Goal: Information Seeking & Learning: Learn about a topic

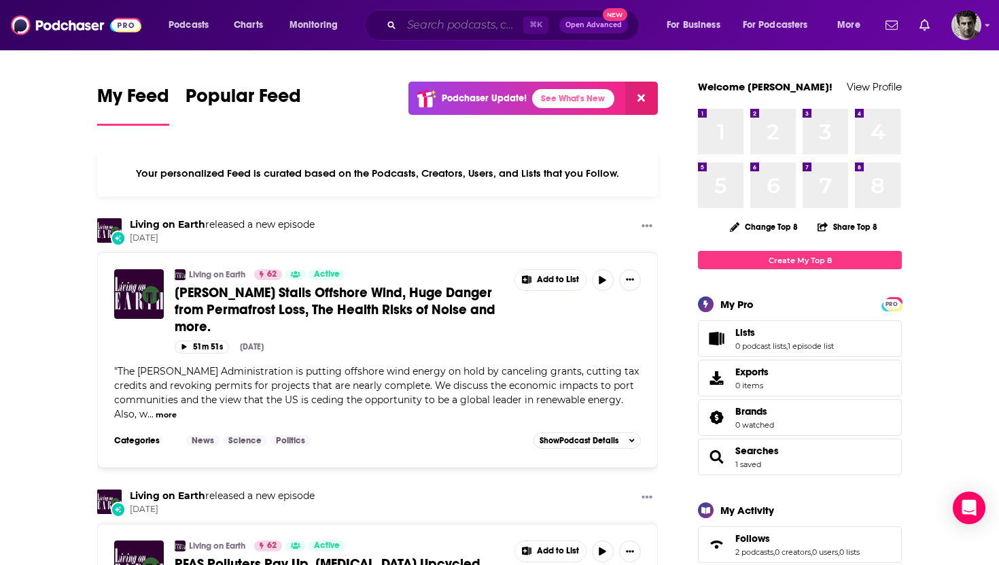
click at [472, 31] on input "Search podcasts, credits, & more..." at bounding box center [463, 25] width 122 height 22
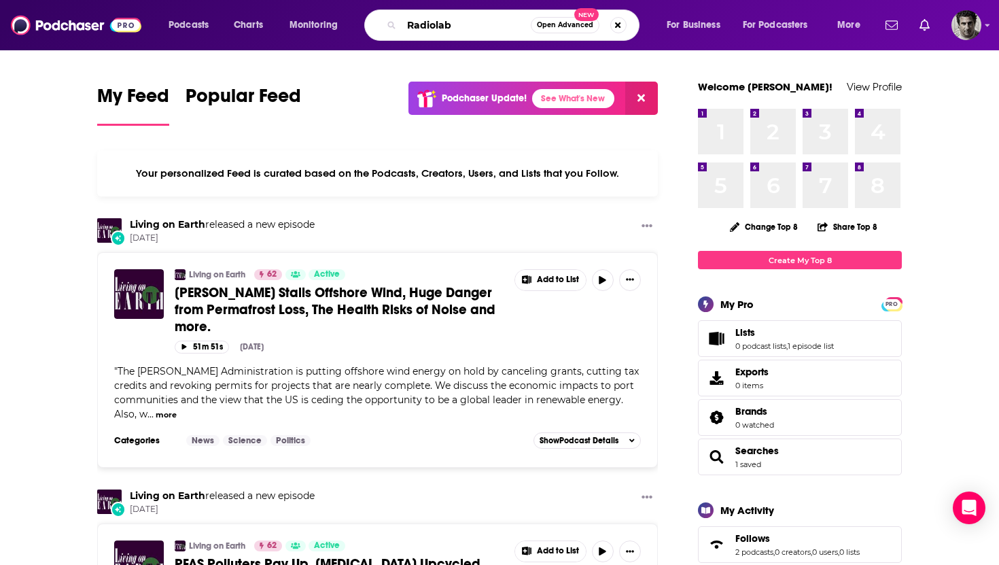
type input "Radiolab"
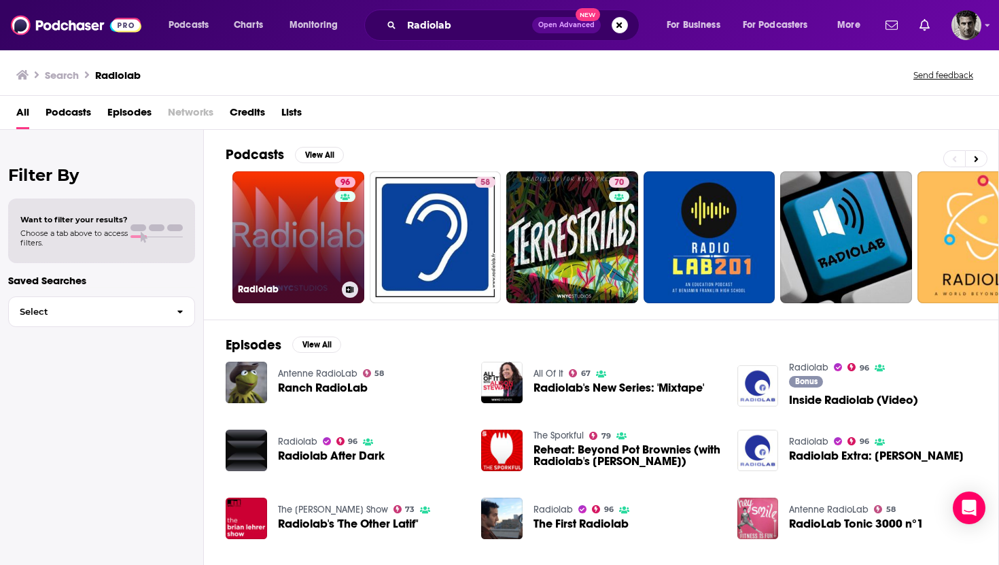
click at [340, 221] on div "96" at bounding box center [347, 229] width 24 height 105
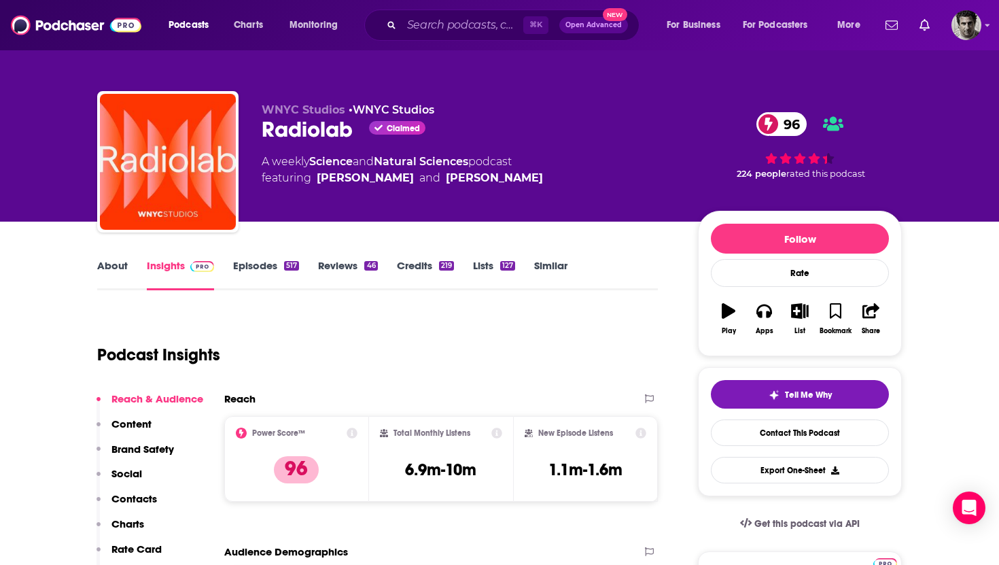
scroll to position [1, 0]
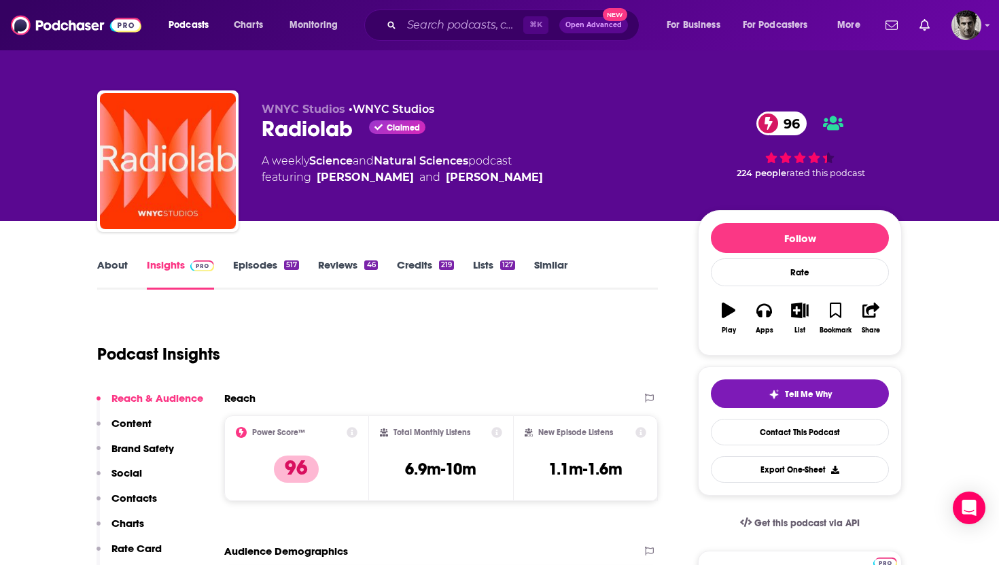
click at [243, 275] on link "Episodes 517" at bounding box center [266, 273] width 66 height 31
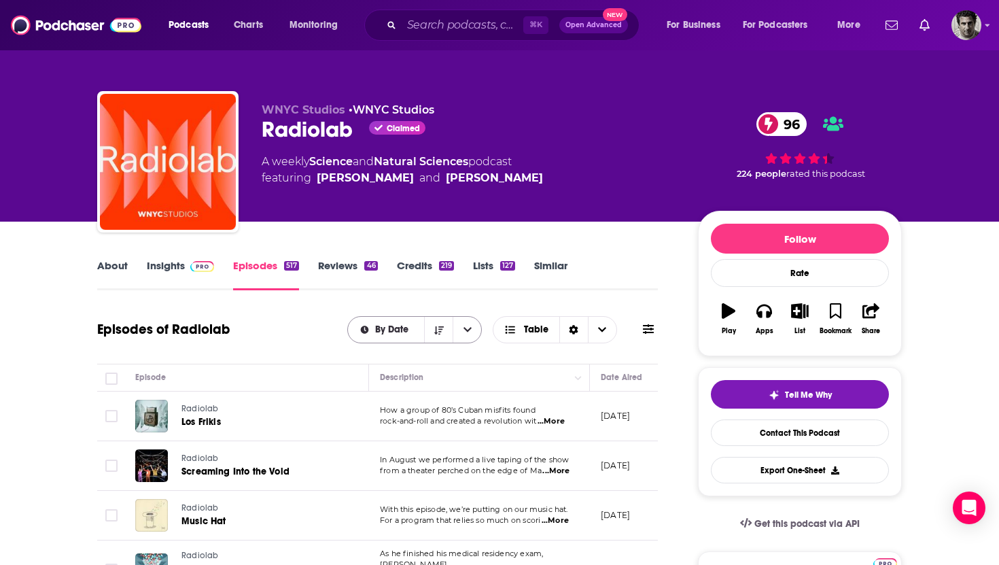
click at [467, 336] on button "open menu" at bounding box center [467, 330] width 29 height 26
click at [467, 336] on button "close menu" at bounding box center [467, 330] width 29 height 26
click at [602, 333] on icon "Choose View" at bounding box center [602, 330] width 8 height 10
click at [644, 330] on icon at bounding box center [648, 329] width 11 height 10
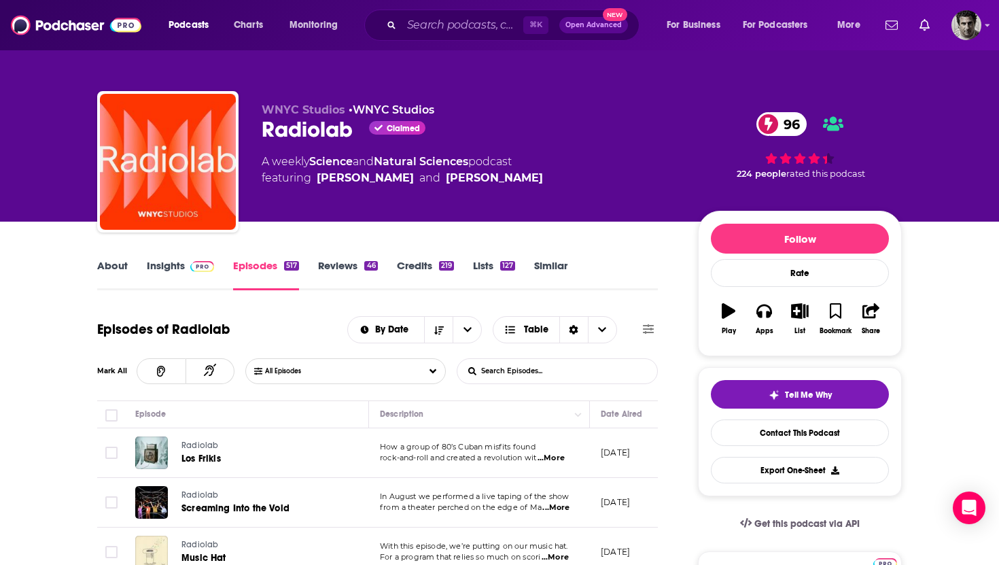
click at [644, 330] on icon at bounding box center [648, 329] width 11 height 10
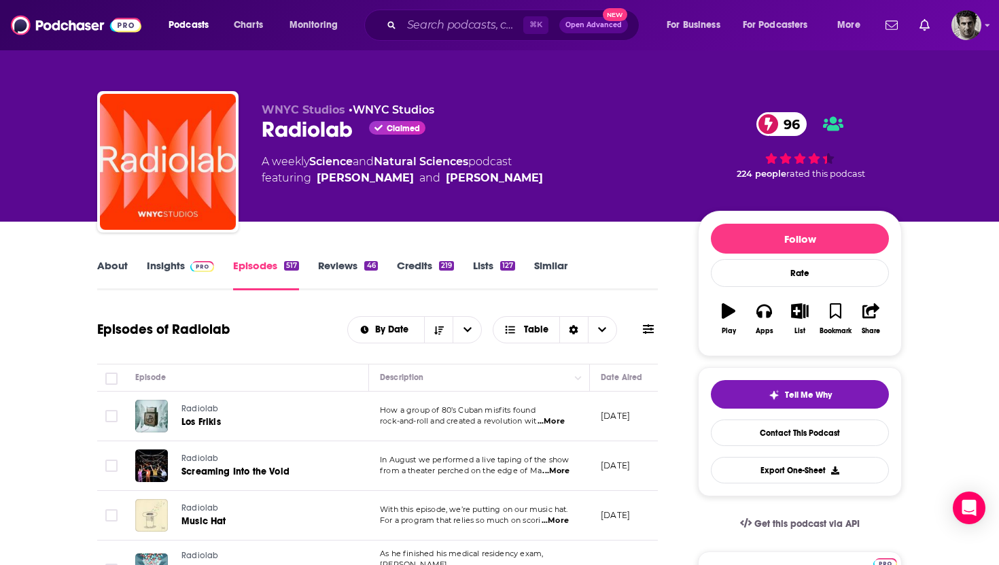
click at [261, 265] on link "Episodes 517" at bounding box center [266, 274] width 66 height 31
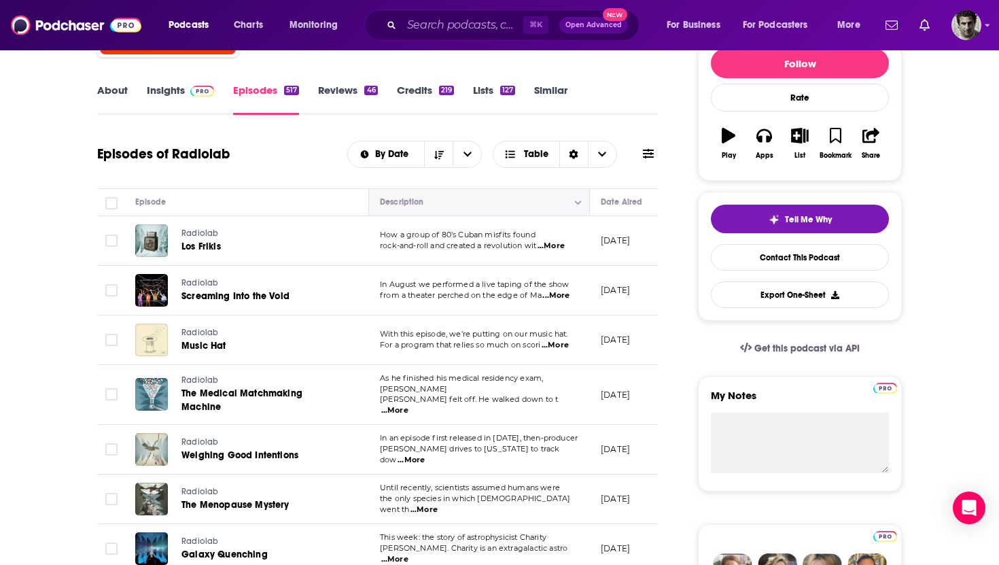
scroll to position [178, 0]
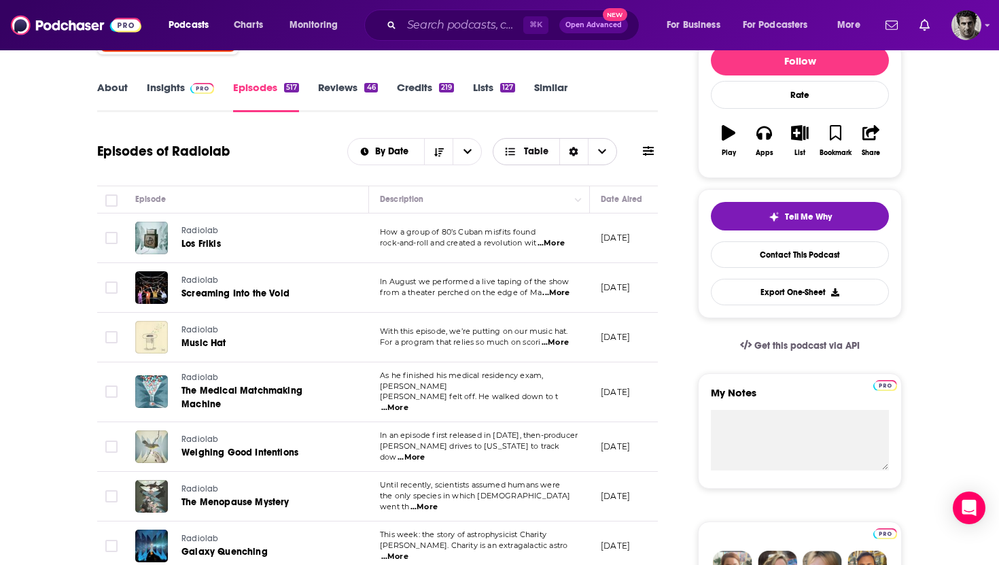
click at [538, 156] on span "Table" at bounding box center [536, 152] width 24 height 10
click at [574, 155] on icon "Sort Direction" at bounding box center [573, 152] width 9 height 10
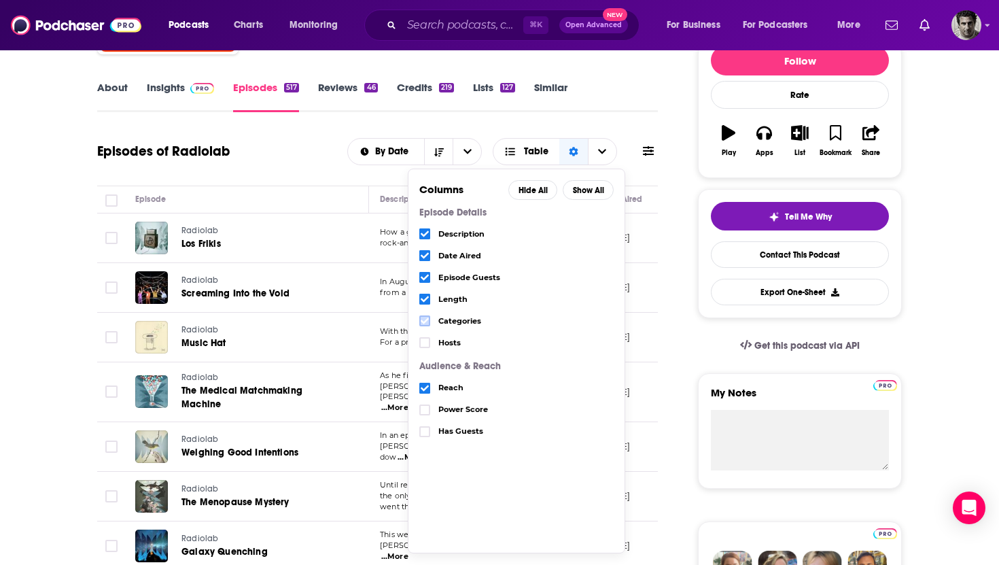
click at [427, 319] on icon "Choose View" at bounding box center [425, 321] width 8 height 6
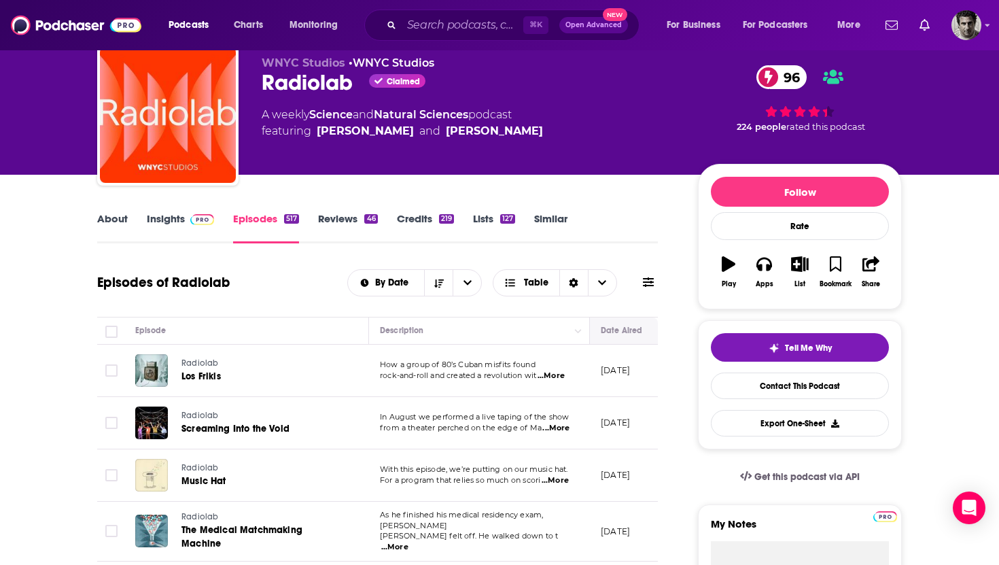
scroll to position [43, 0]
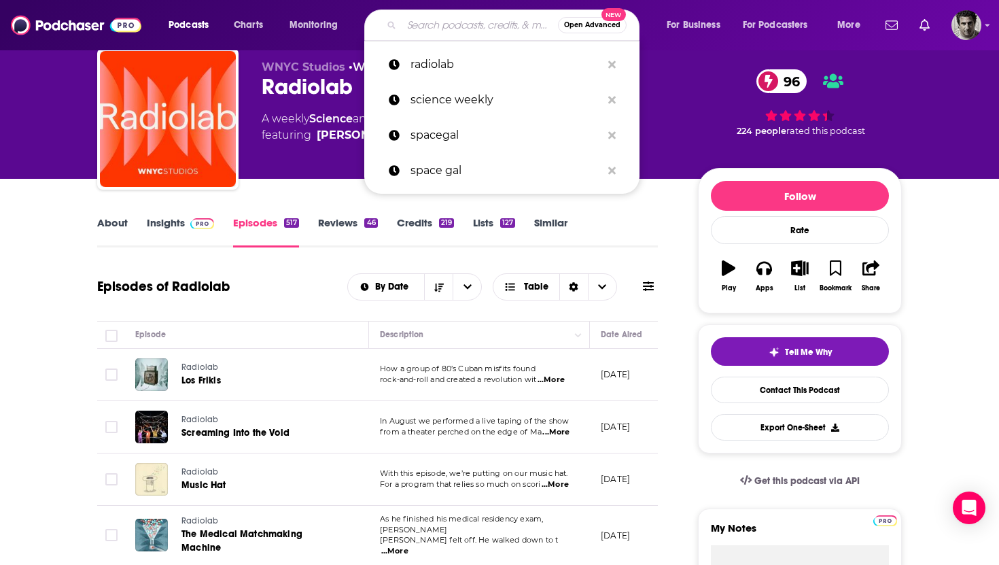
click at [429, 29] on input "Search podcasts, credits, & more..." at bounding box center [480, 25] width 156 height 22
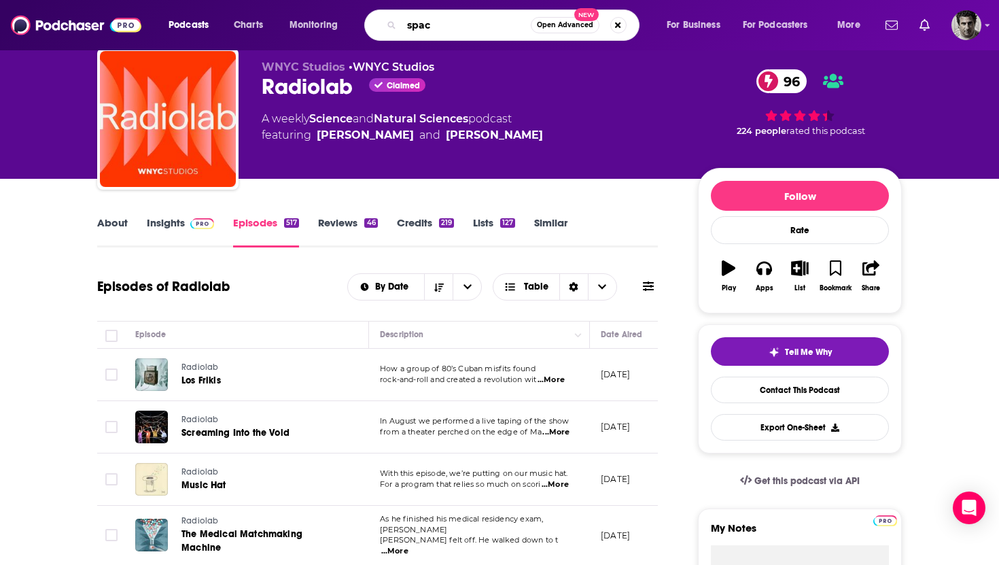
type input "spac3"
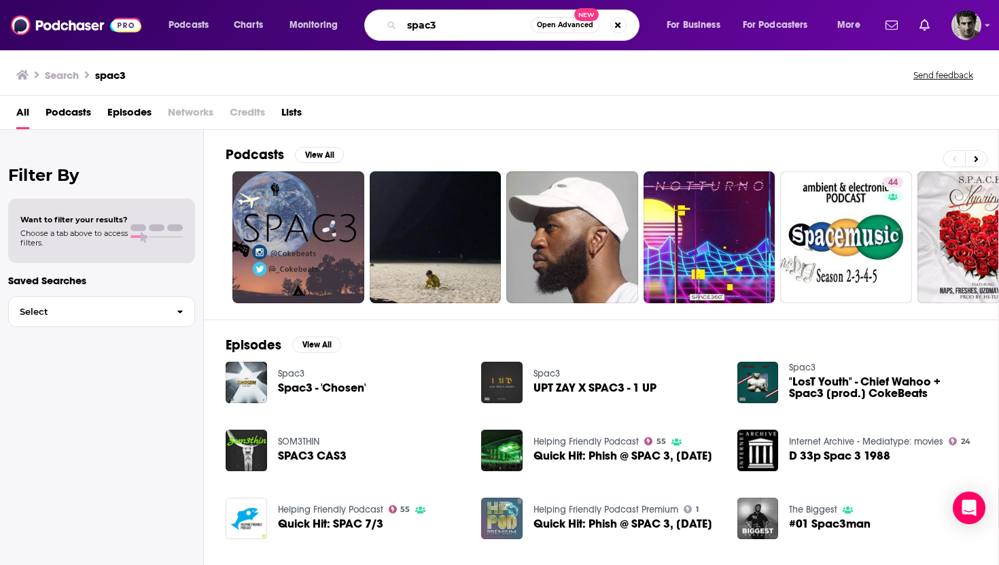
click at [442, 22] on input "spac3" at bounding box center [466, 25] width 129 height 22
type input "space radiolab"
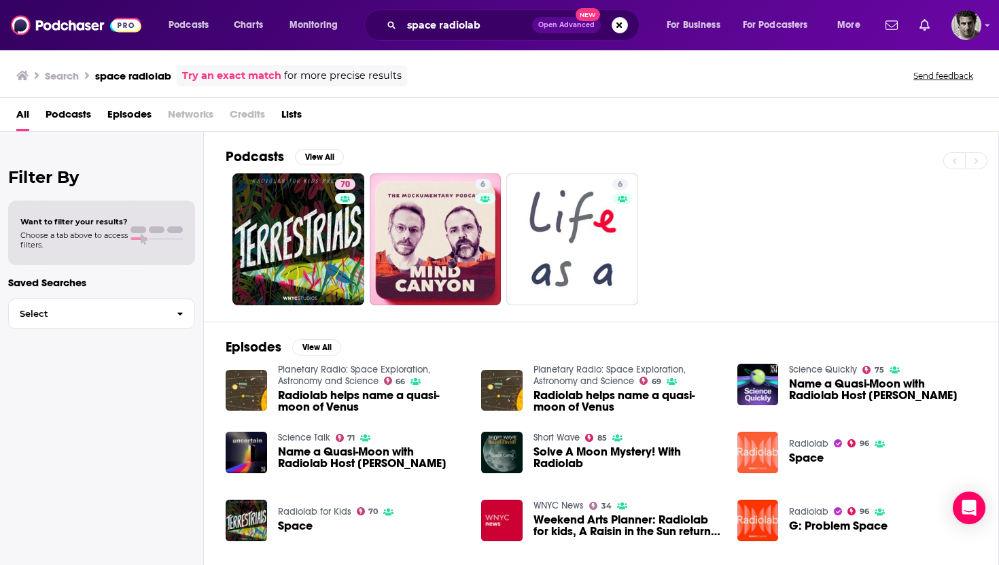
click at [773, 453] on img "Space" at bounding box center [757, 451] width 41 height 41
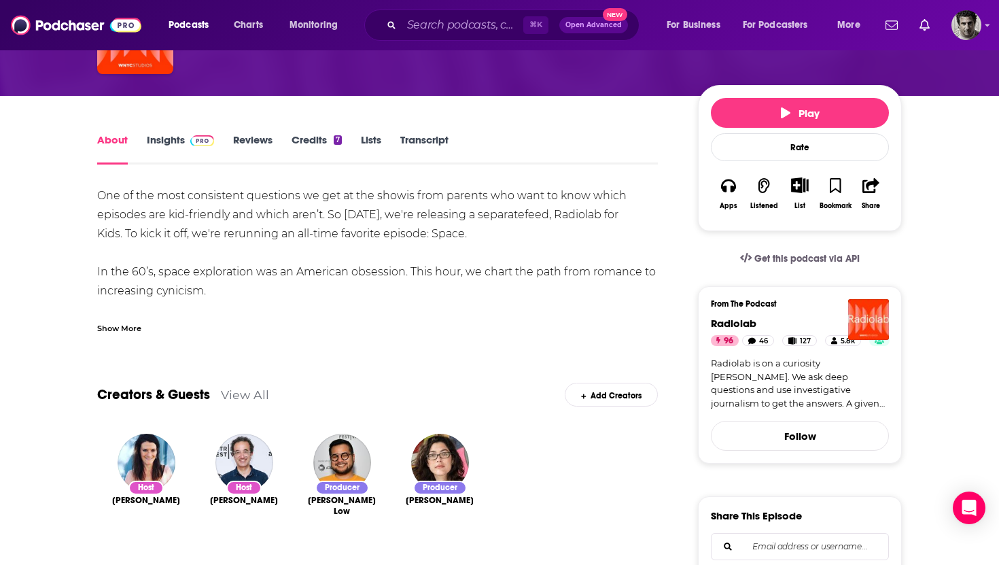
scroll to position [116, 0]
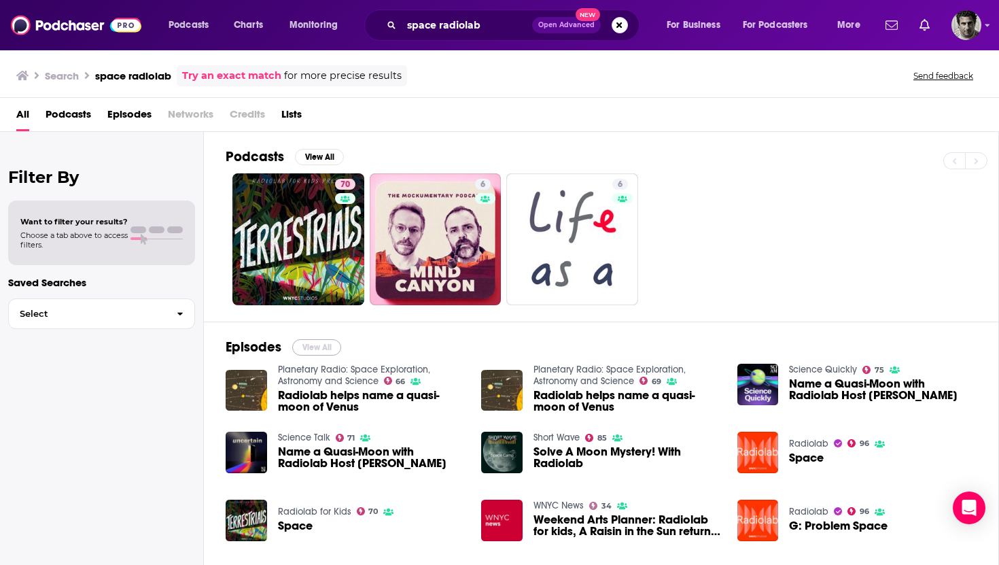
click at [318, 347] on button "View All" at bounding box center [316, 347] width 49 height 16
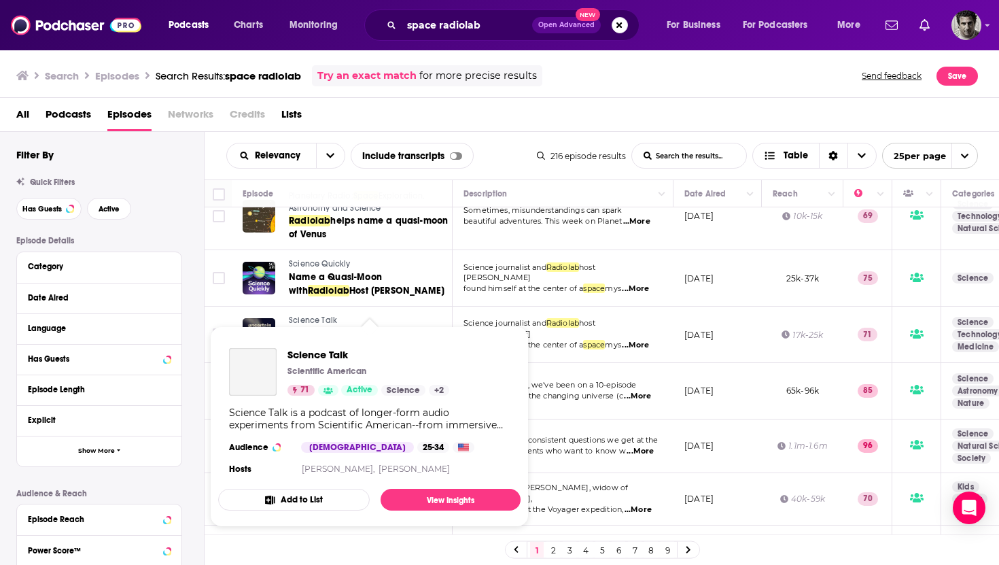
scroll to position [96, 0]
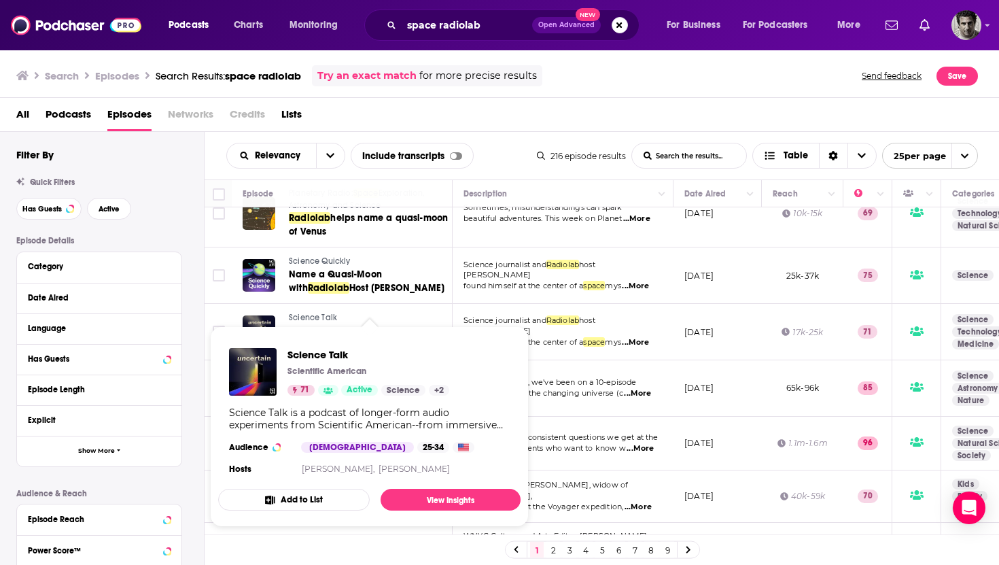
click at [453, 468] on section "Hosts [PERSON_NAME], [PERSON_NAME]" at bounding box center [369, 468] width 281 height 11
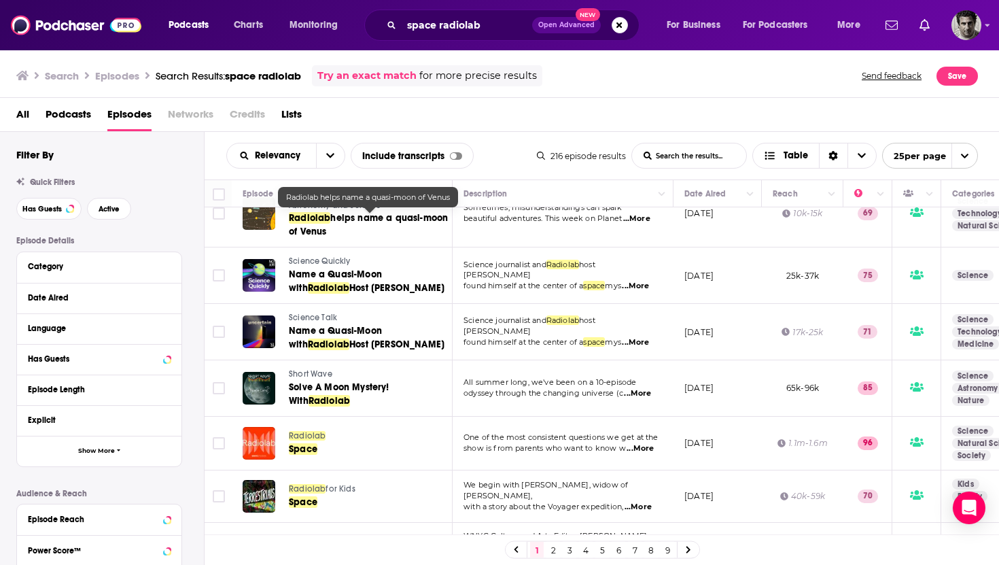
click at [362, 228] on link "Radiolab helps name a quasi-moon of Venus" at bounding box center [370, 224] width 162 height 27
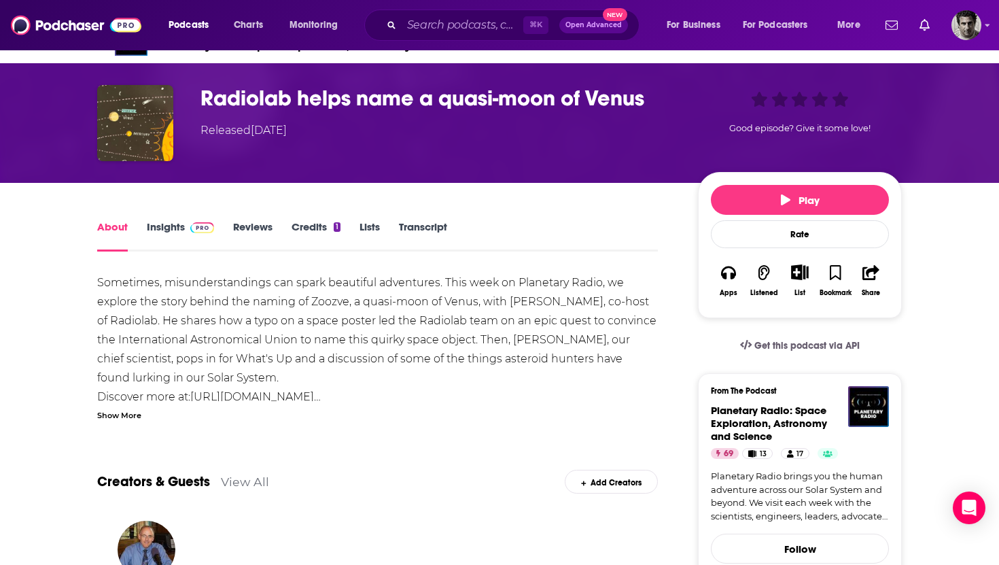
scroll to position [31, 0]
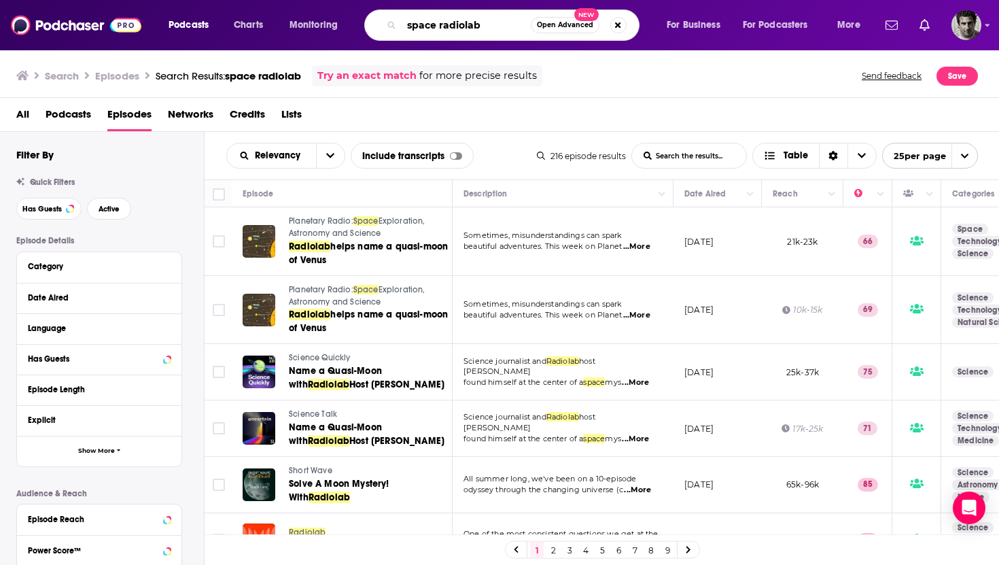
click at [463, 19] on input "space radiolab" at bounding box center [466, 25] width 129 height 22
drag, startPoint x: 489, startPoint y: 22, endPoint x: 377, endPoint y: 10, distance: 112.8
click at [377, 10] on div "space radiolab Open Advanced New" at bounding box center [501, 25] width 275 height 31
type input "radiolab"
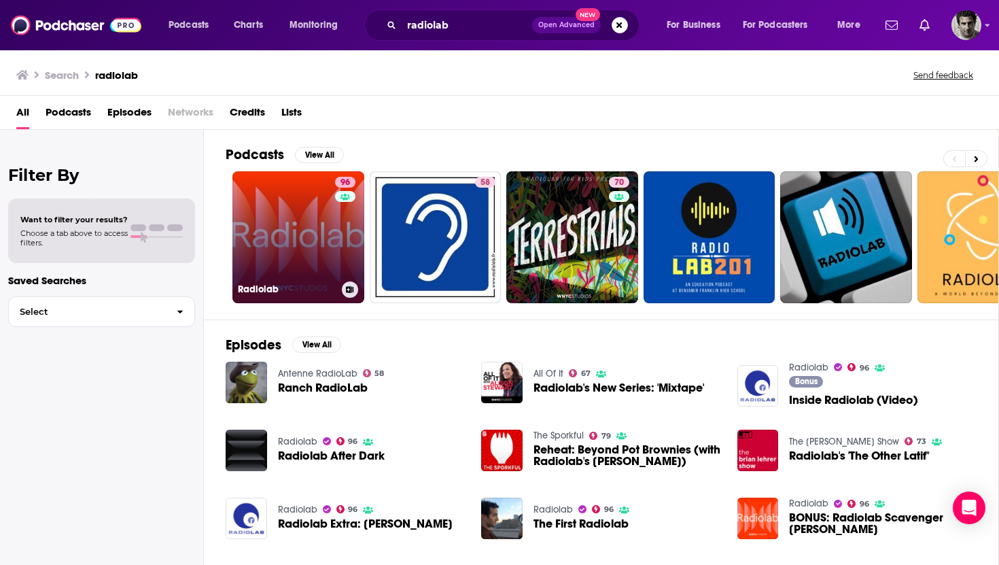
click at [305, 224] on link "96 Radiolab" at bounding box center [298, 237] width 132 height 132
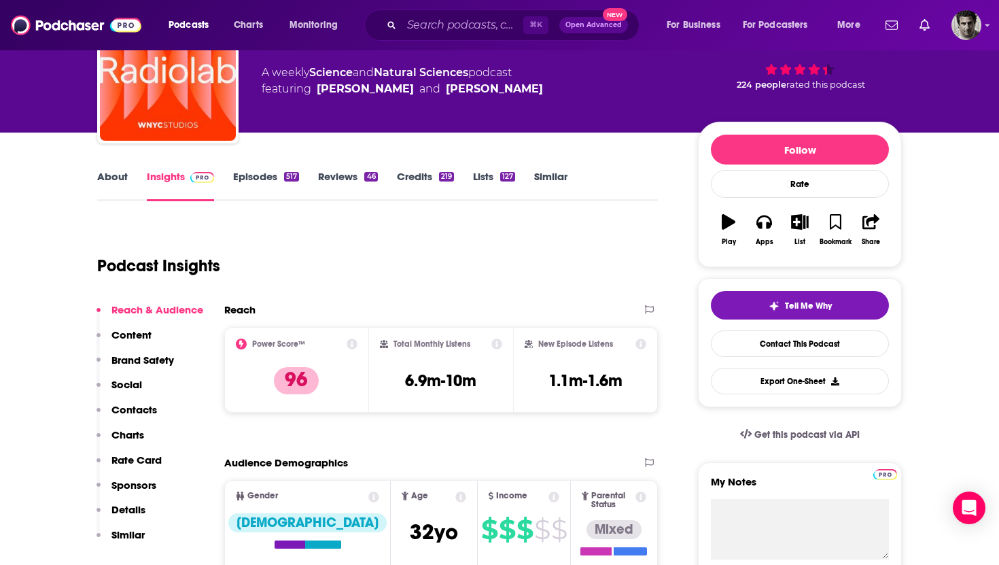
scroll to position [90, 0]
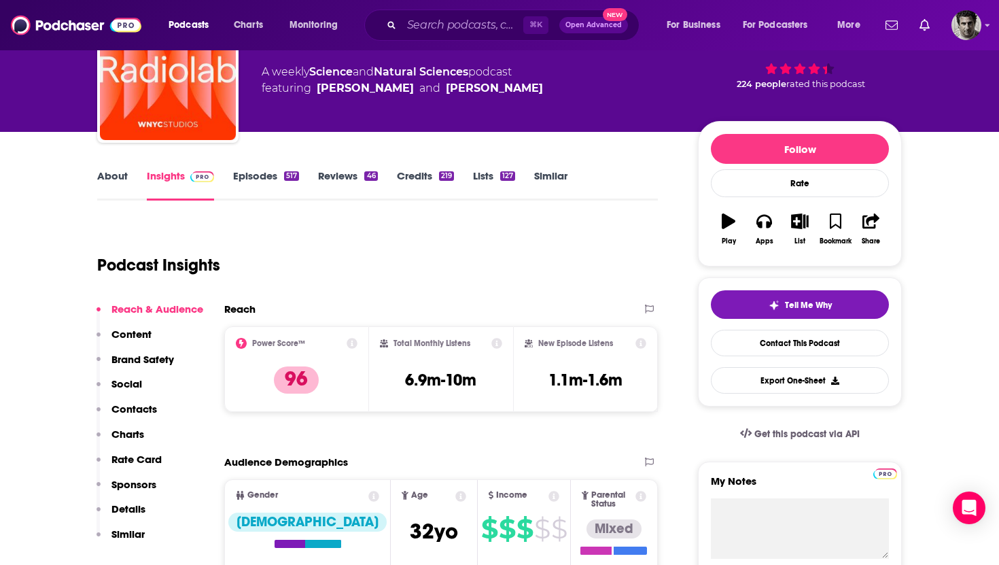
click at [247, 176] on link "Episodes 517" at bounding box center [266, 184] width 66 height 31
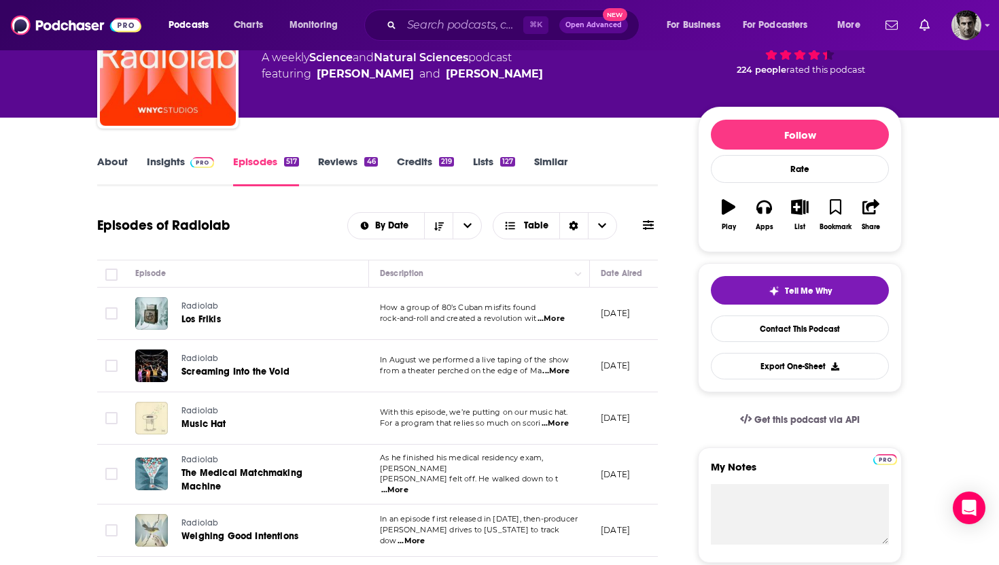
scroll to position [105, 0]
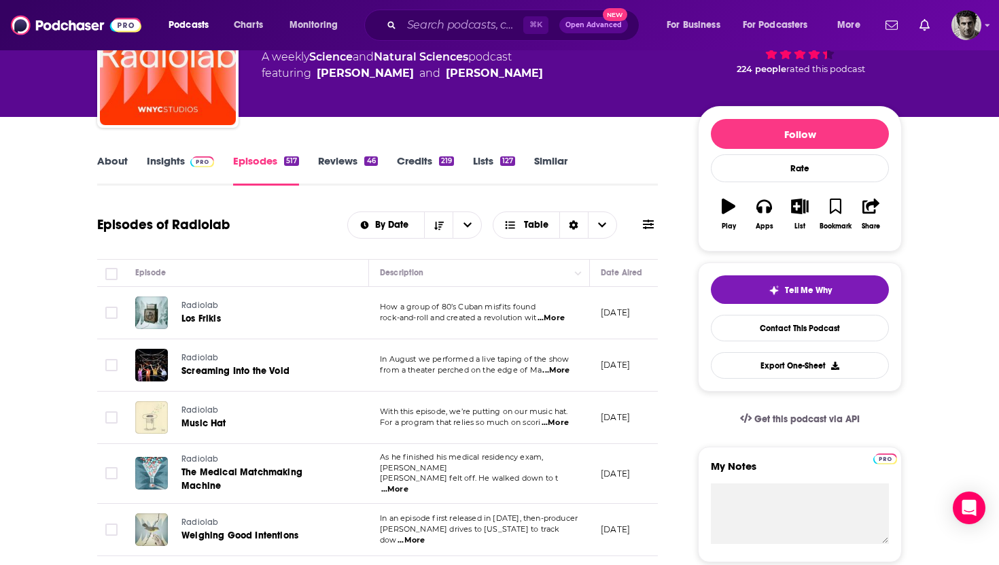
click at [204, 281] on th "Episode" at bounding box center [246, 273] width 245 height 27
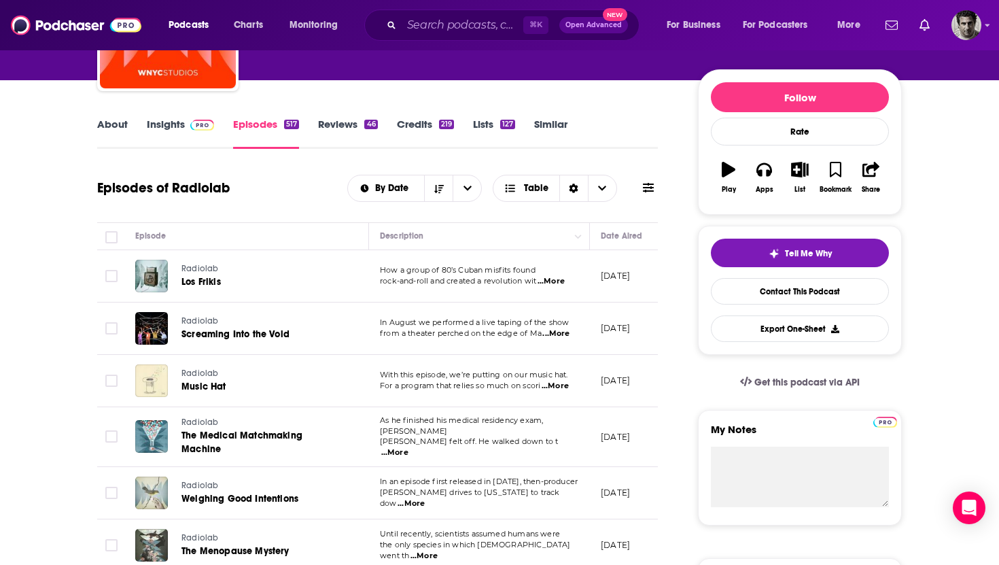
scroll to position [130, 0]
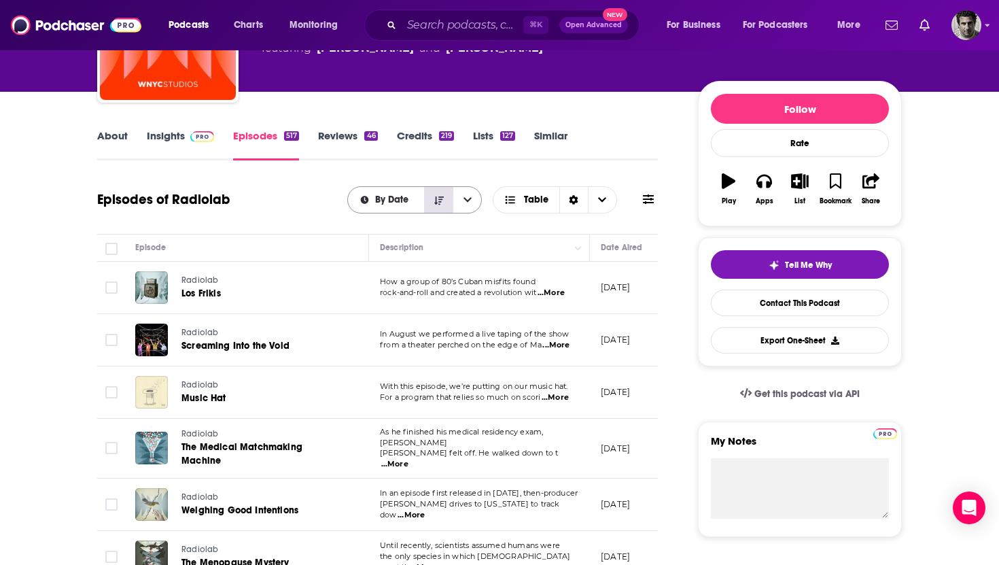
click at [431, 202] on button "Sort Direction" at bounding box center [438, 200] width 29 height 26
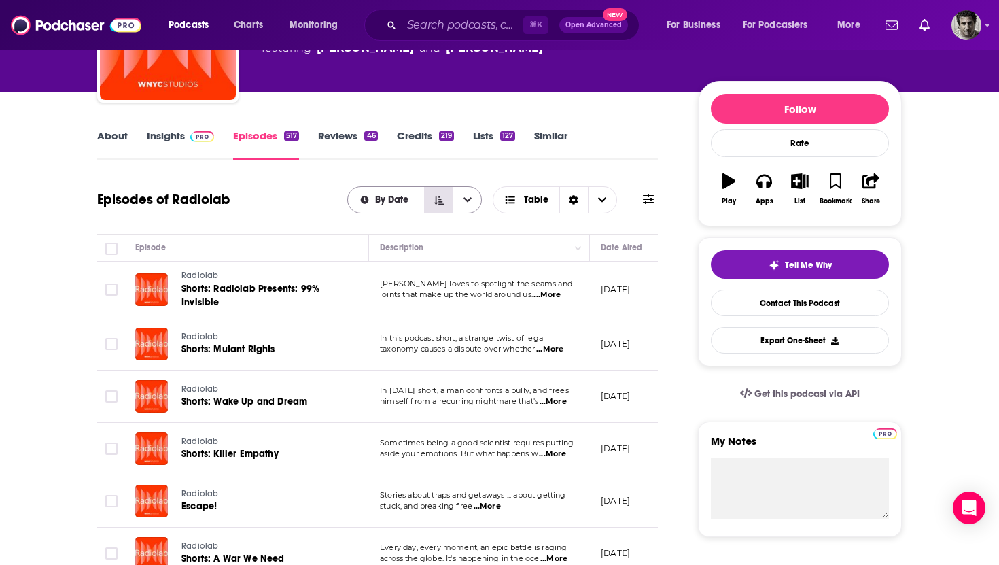
click at [438, 202] on icon "Sort Direction" at bounding box center [439, 201] width 10 height 10
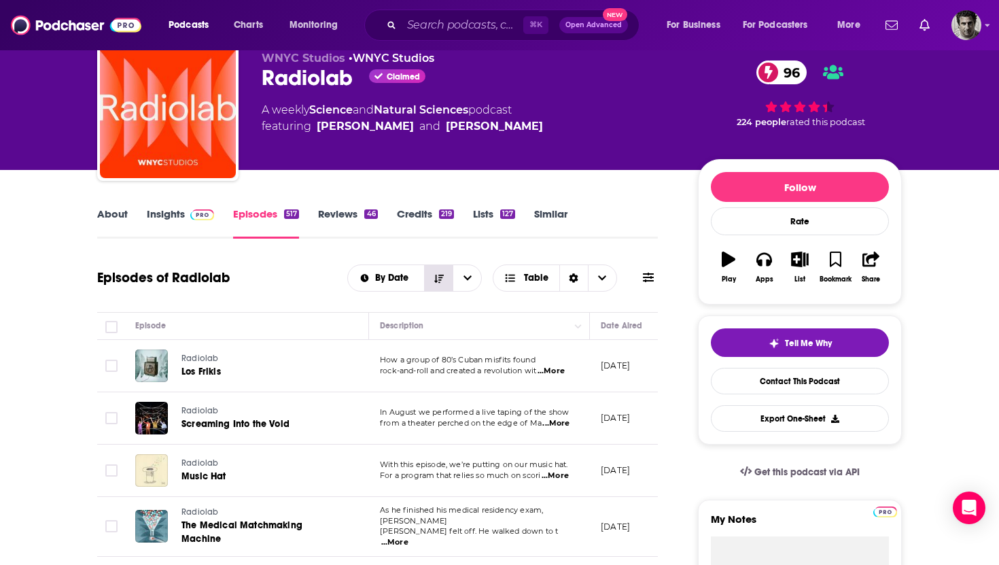
scroll to position [0, 0]
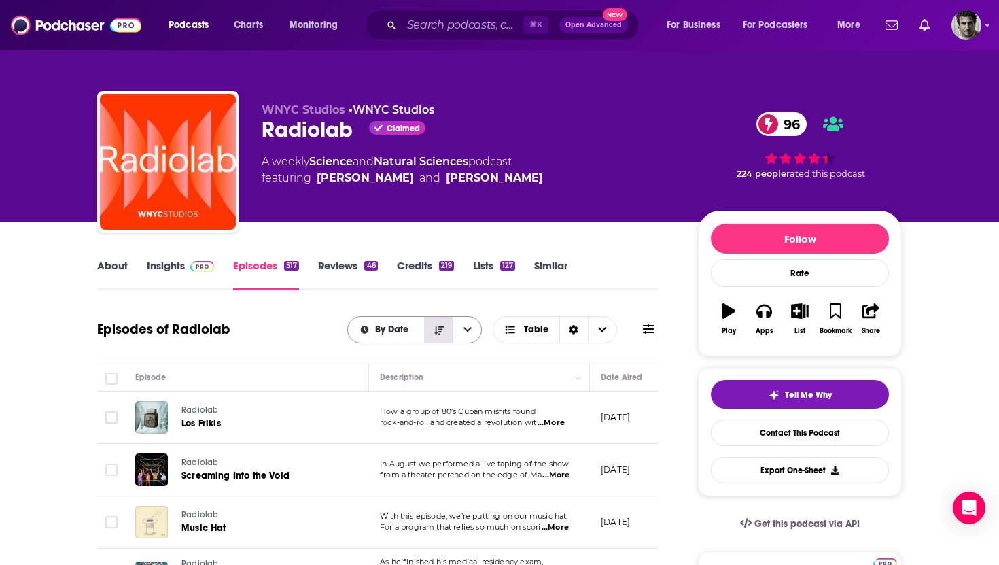
click at [440, 329] on icon "Sort Direction" at bounding box center [439, 329] width 10 height 8
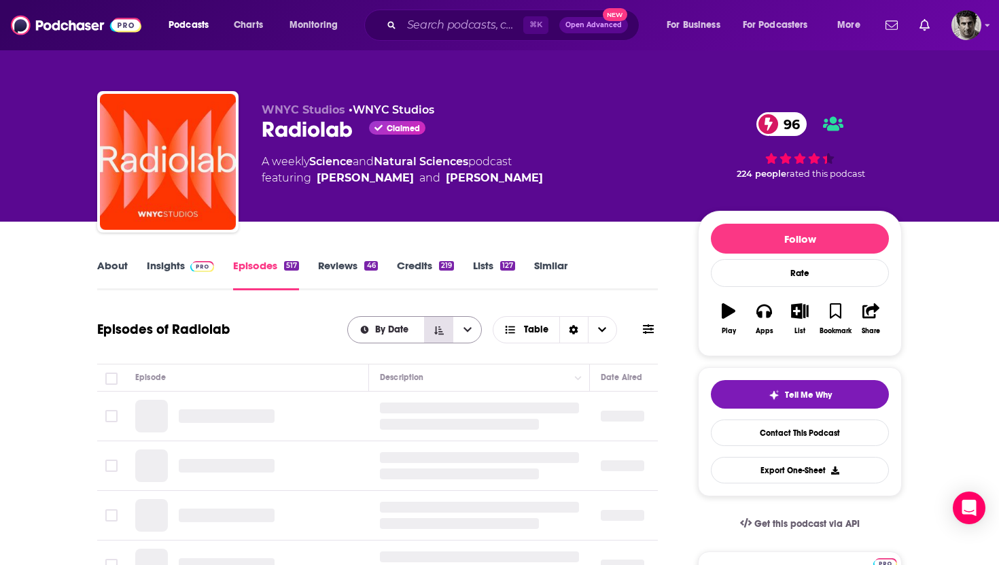
click at [440, 329] on icon "Sort Direction" at bounding box center [439, 329] width 10 height 8
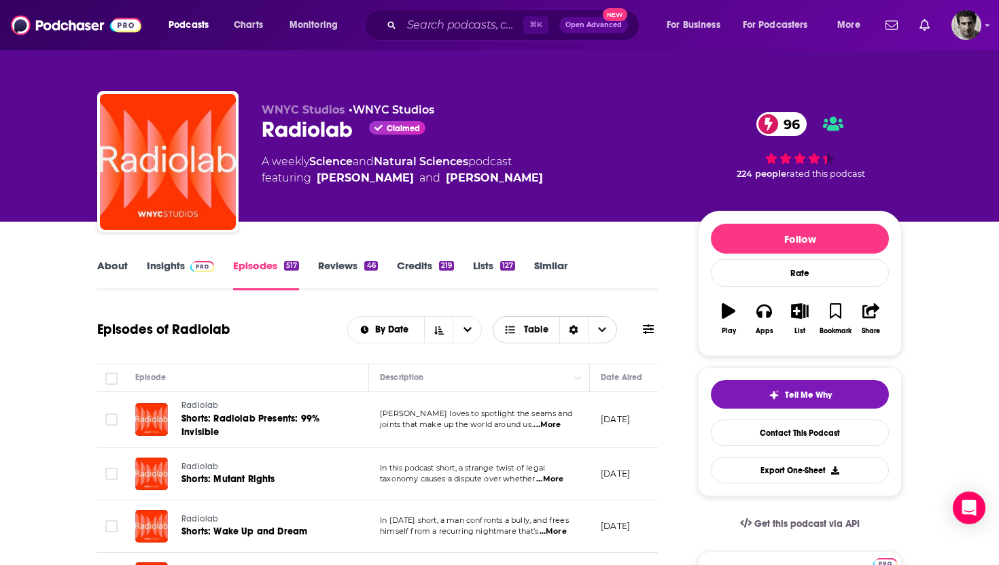
click at [574, 328] on icon "Sort Direction" at bounding box center [573, 330] width 9 height 10
click at [258, 325] on div "Episodes of Radiolab By Date Table" at bounding box center [377, 329] width 561 height 35
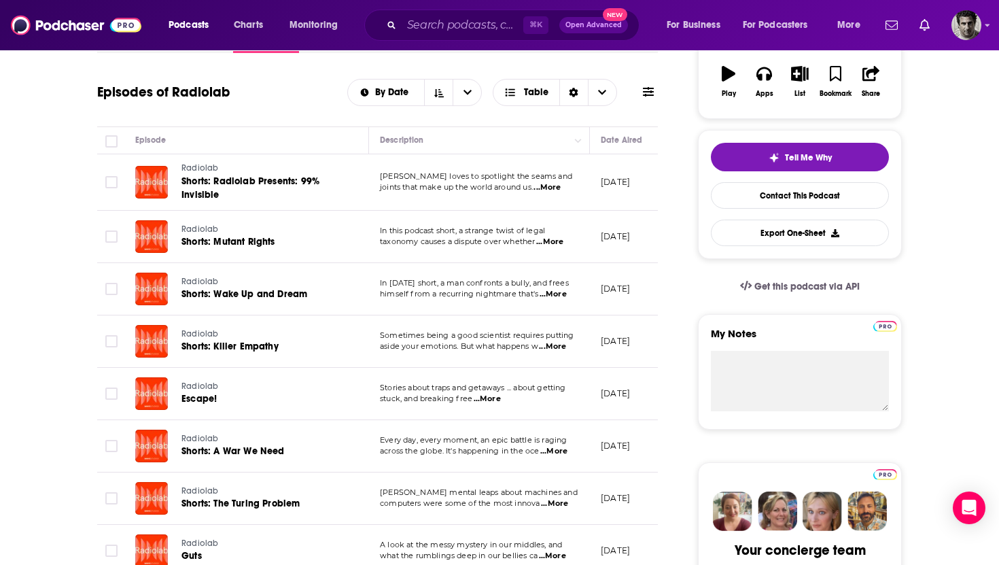
scroll to position [109, 0]
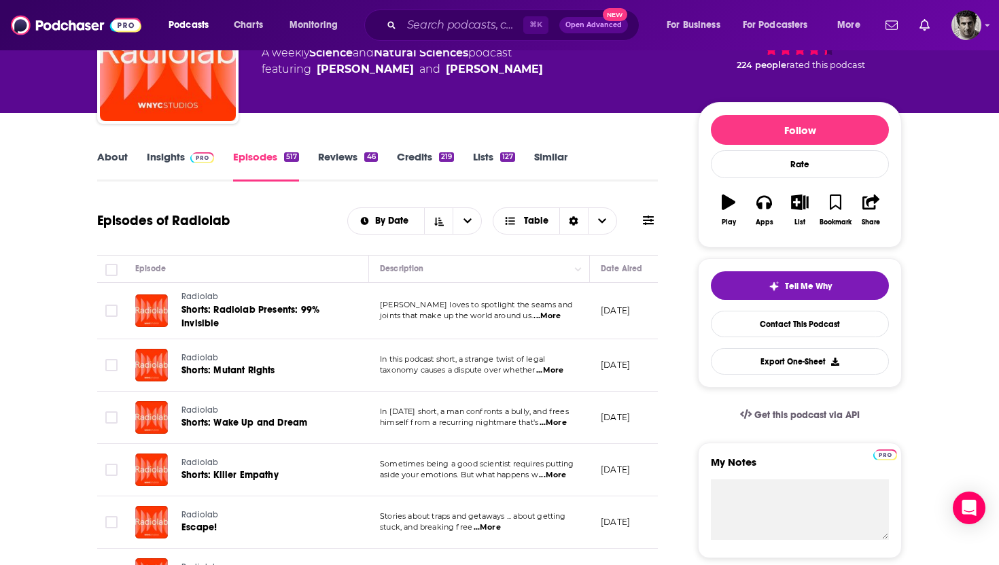
click at [232, 266] on div "Episode" at bounding box center [246, 268] width 222 height 16
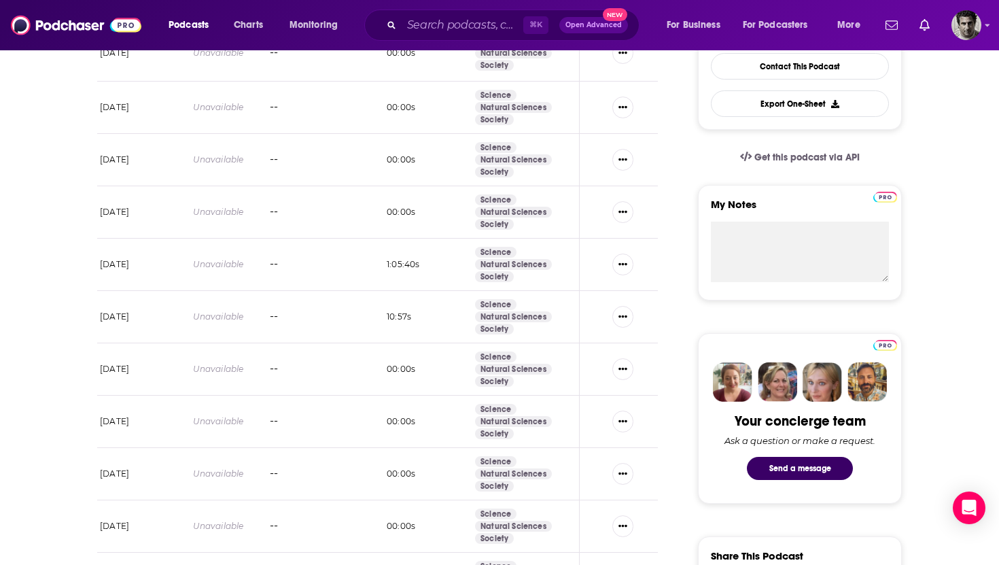
scroll to position [0, 0]
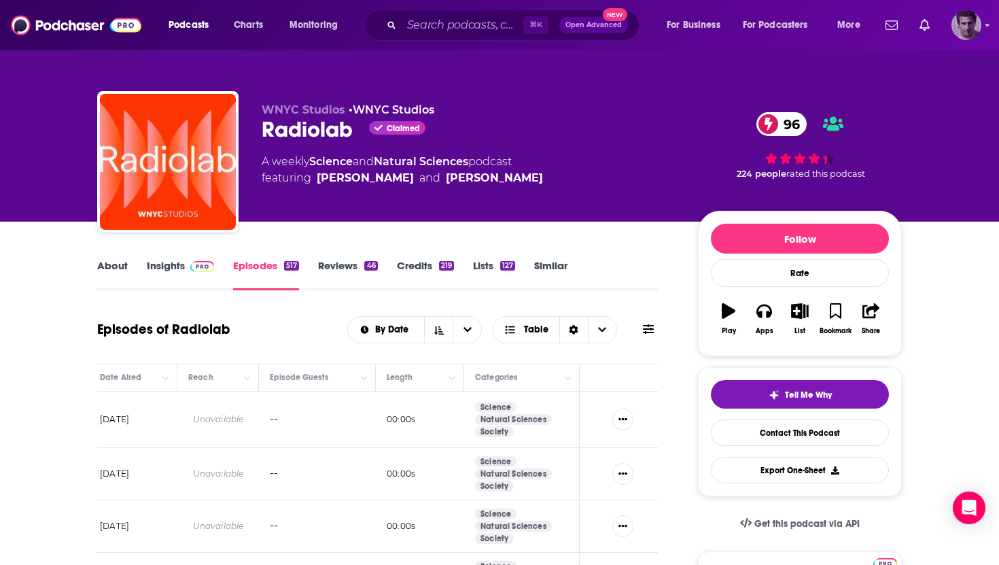
click at [989, 24] on icon "Show profile menu" at bounding box center [987, 25] width 5 height 8
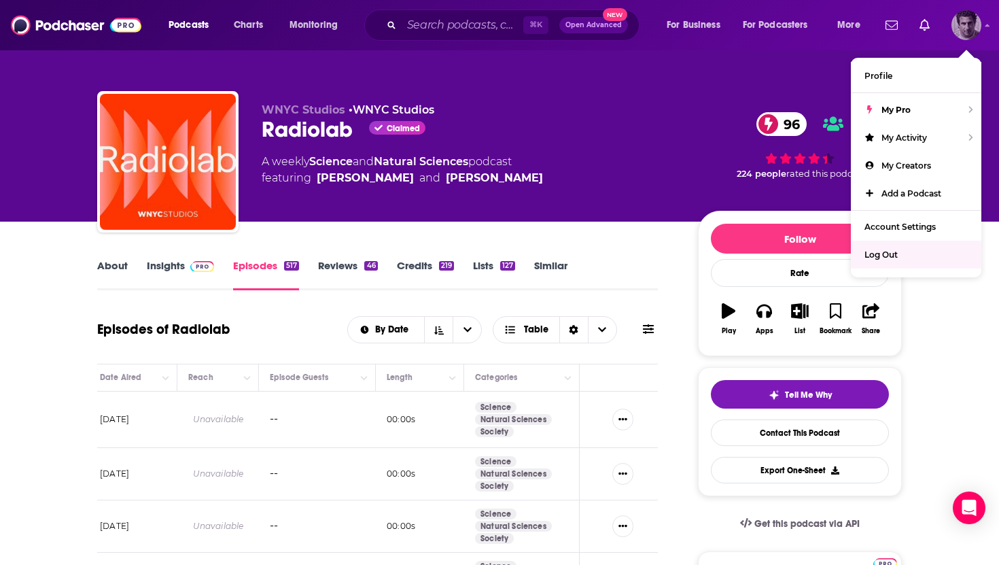
click at [908, 256] on div "Log Out" at bounding box center [916, 255] width 130 height 28
